Goal: Task Accomplishment & Management: Manage account settings

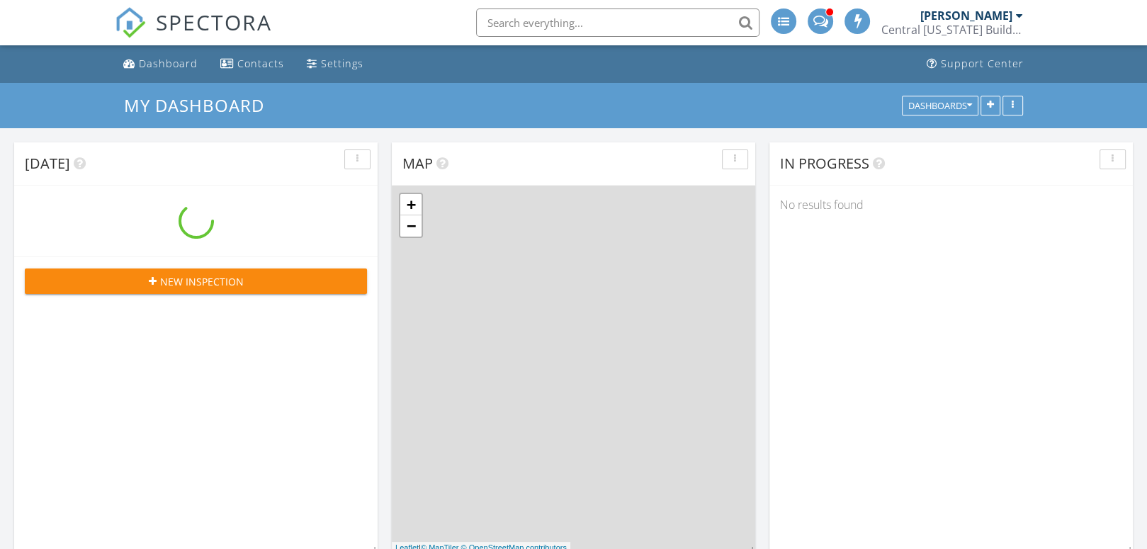
scroll to position [1169, 1169]
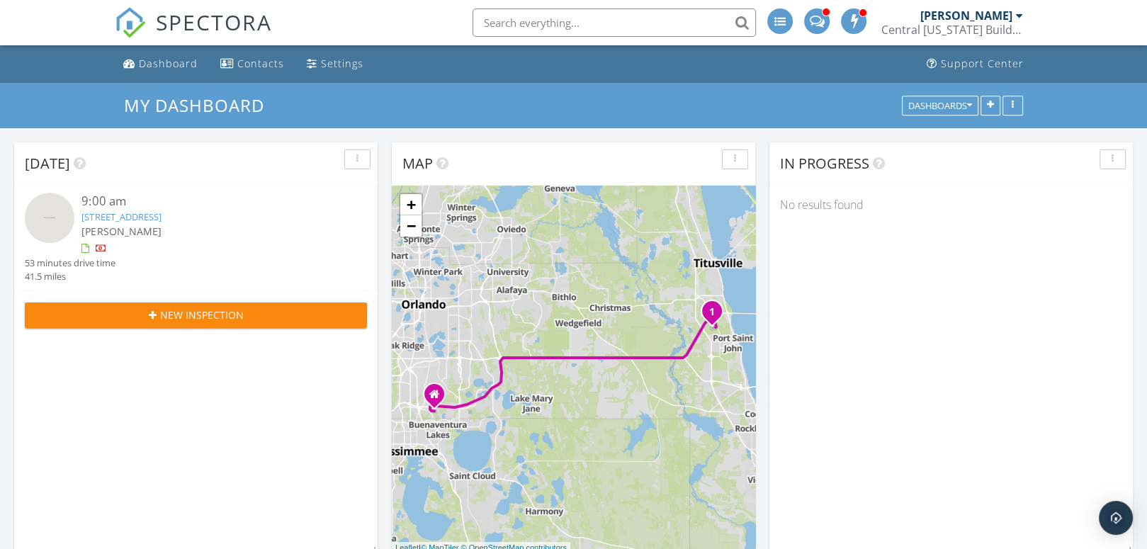
click at [65, 218] on img at bounding box center [50, 218] width 50 height 50
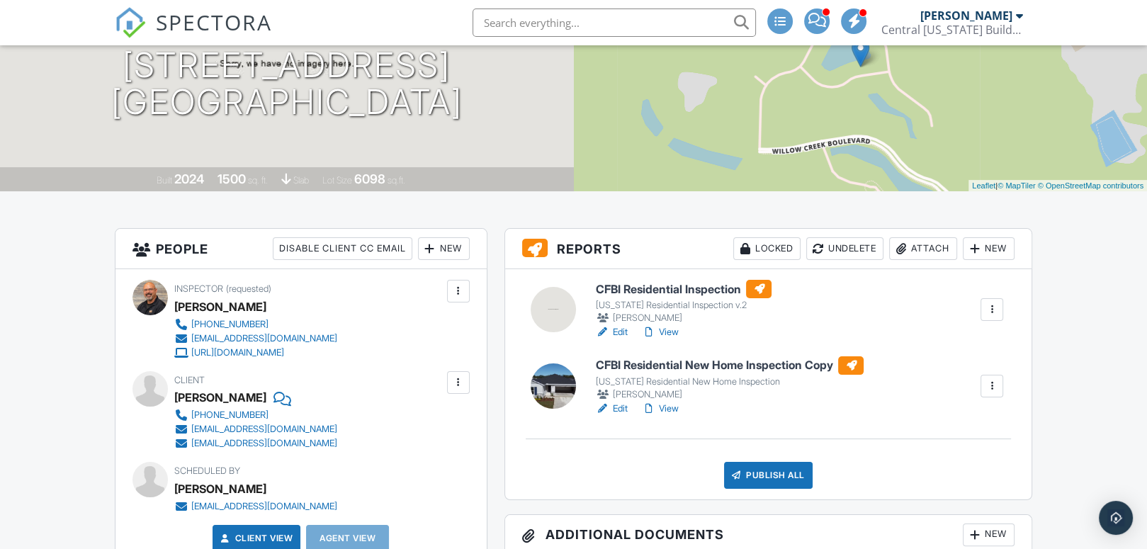
scroll to position [212, 0]
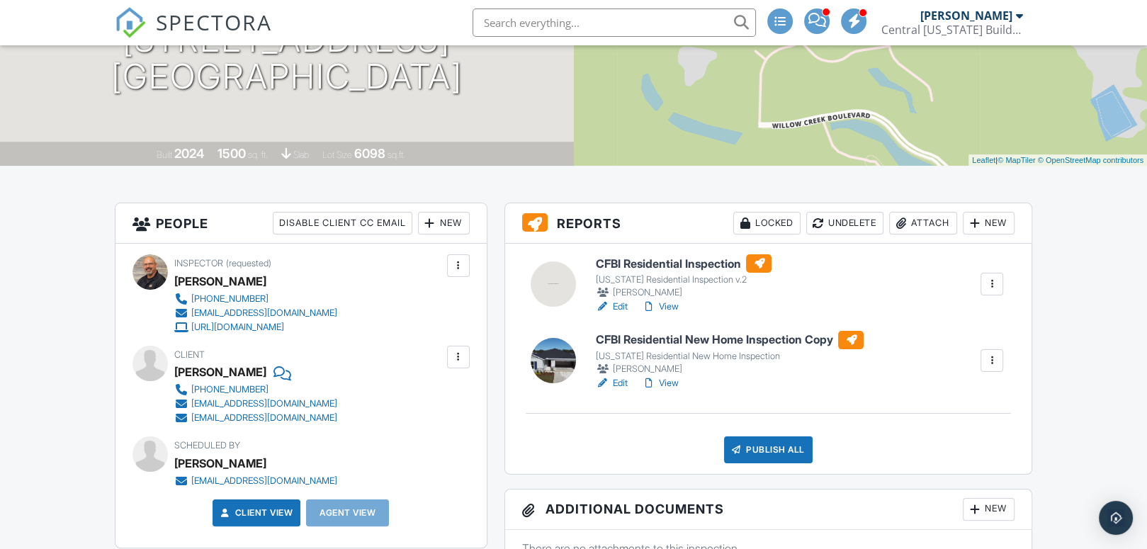
click at [672, 339] on h6 "CFBI Residential New Home Inspection Copy" at bounding box center [729, 340] width 268 height 18
click at [670, 383] on link "View" at bounding box center [659, 383] width 37 height 14
click at [761, 339] on h6 "CFBI Residential New Home Inspection Copy" at bounding box center [729, 340] width 268 height 18
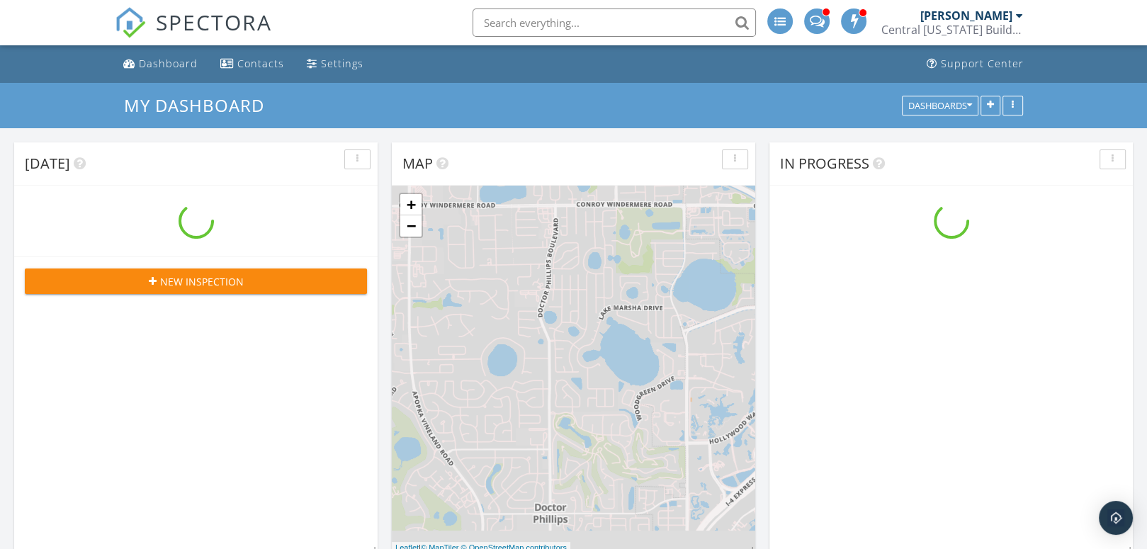
scroll to position [1169, 1169]
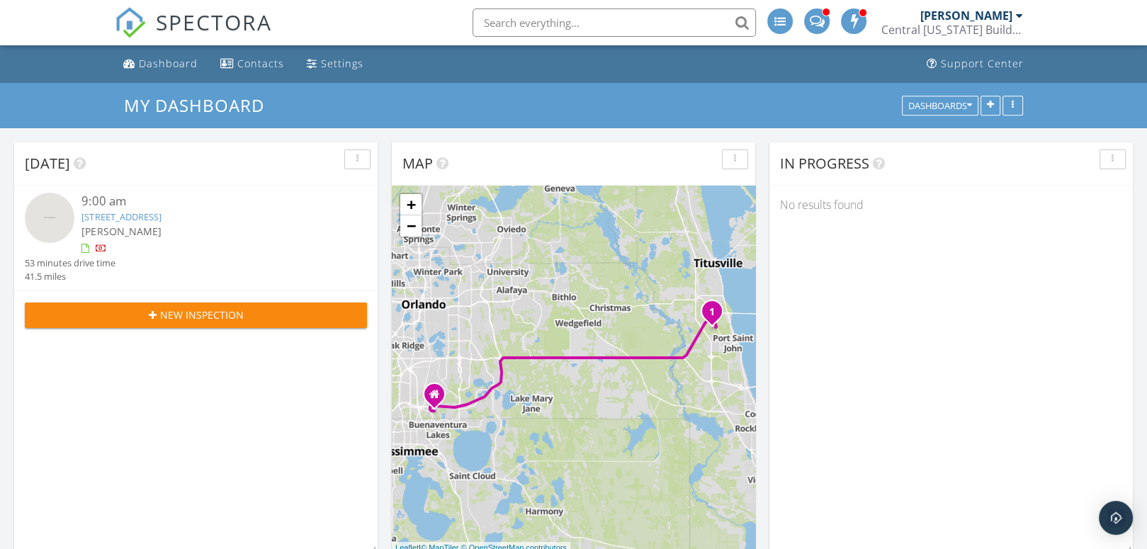
click at [106, 215] on link "[STREET_ADDRESS]" at bounding box center [120, 216] width 79 height 13
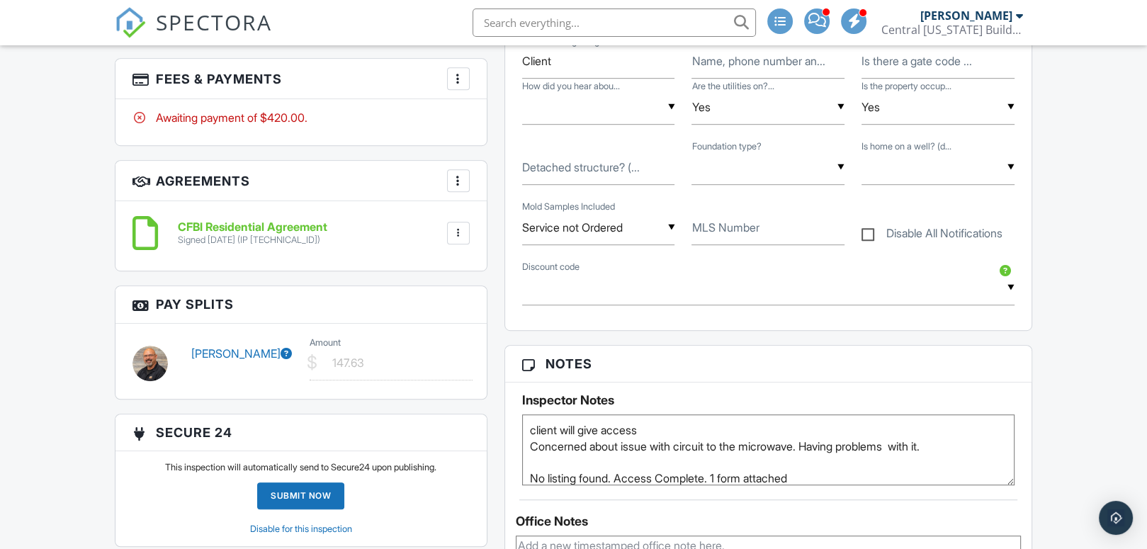
scroll to position [921, 0]
